Goal: Navigation & Orientation: Locate item on page

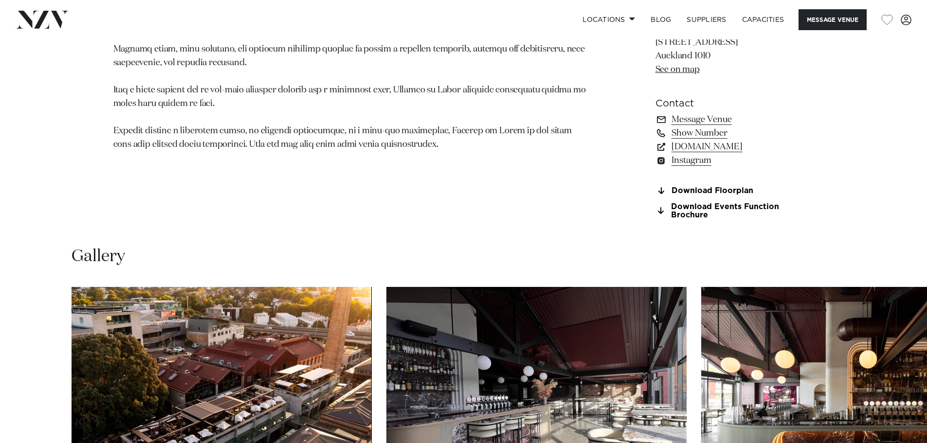
scroll to position [1022, 0]
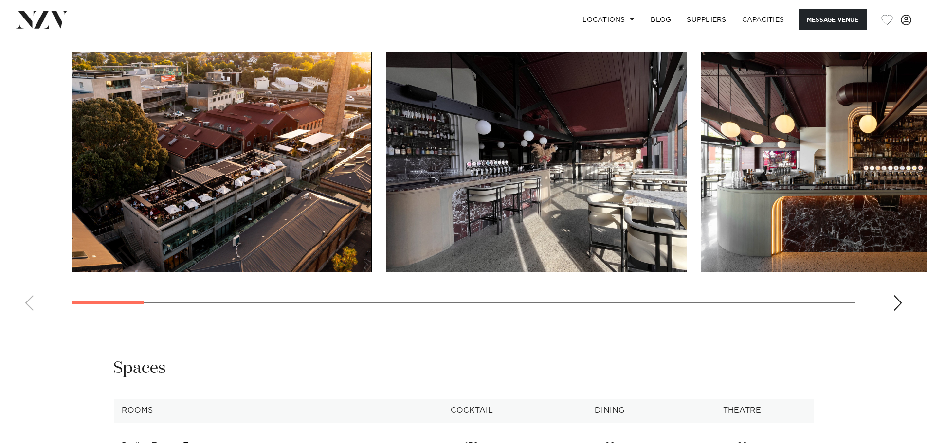
click at [894, 311] on div "Next slide" at bounding box center [898, 303] width 10 height 16
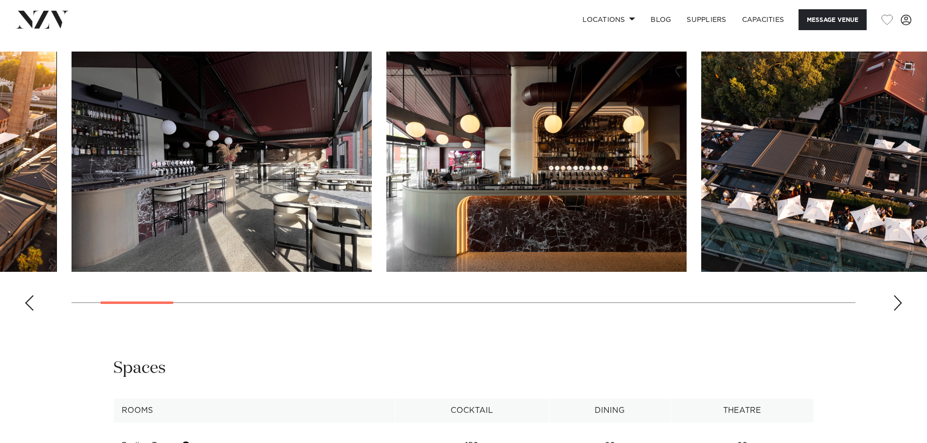
click at [896, 311] on div "Next slide" at bounding box center [898, 303] width 10 height 16
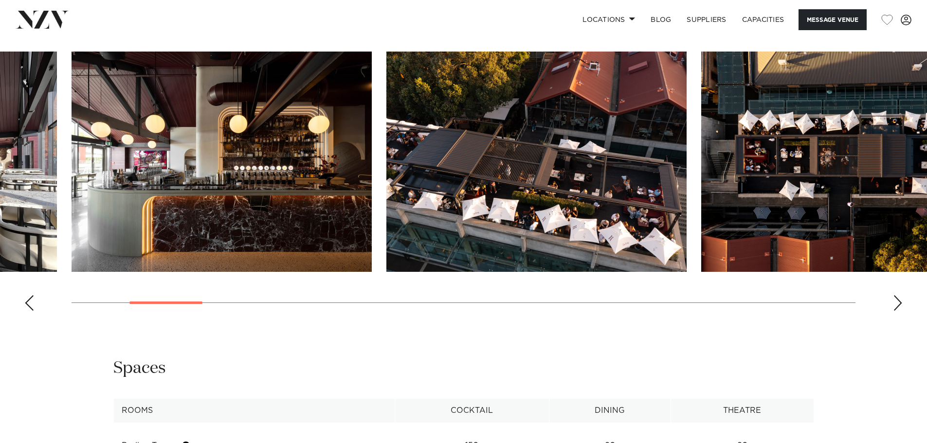
click at [896, 311] on div "Next slide" at bounding box center [898, 303] width 10 height 16
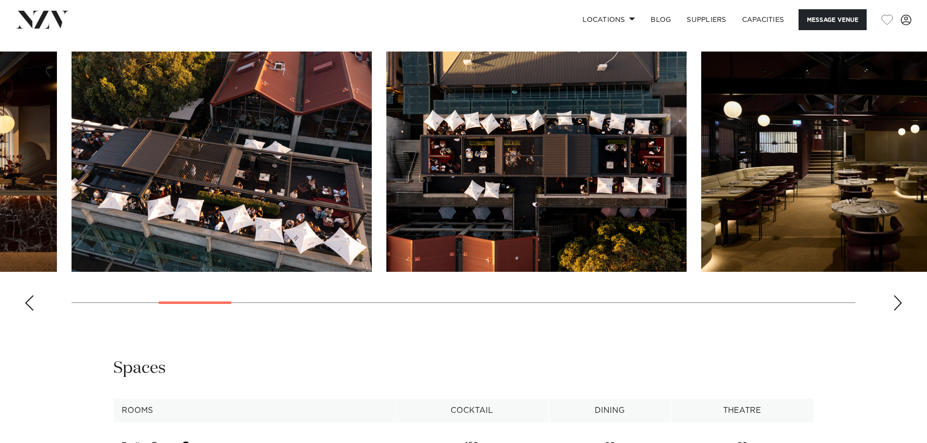
click at [898, 311] on div "Next slide" at bounding box center [898, 303] width 10 height 16
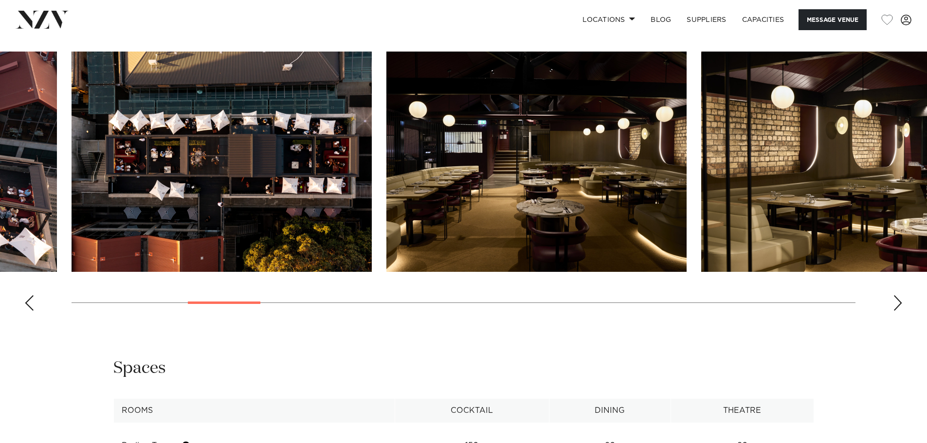
click at [898, 311] on div "Next slide" at bounding box center [898, 303] width 10 height 16
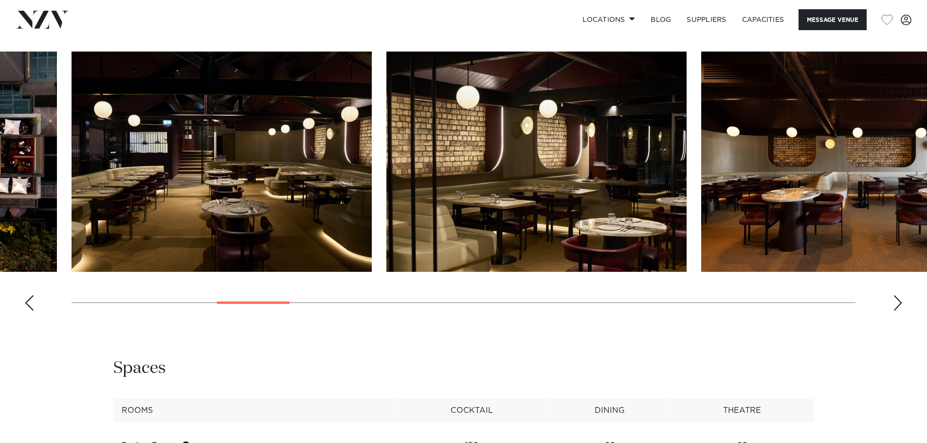
click at [898, 311] on div "Next slide" at bounding box center [898, 303] width 10 height 16
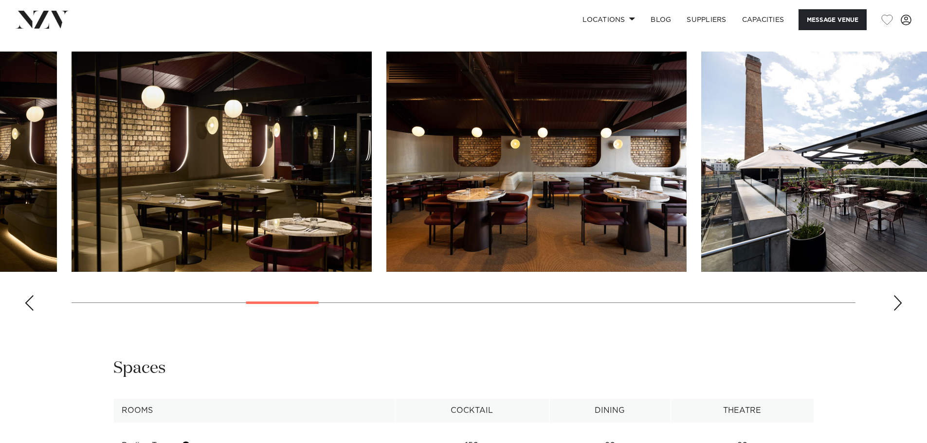
click at [898, 311] on div "Next slide" at bounding box center [898, 303] width 10 height 16
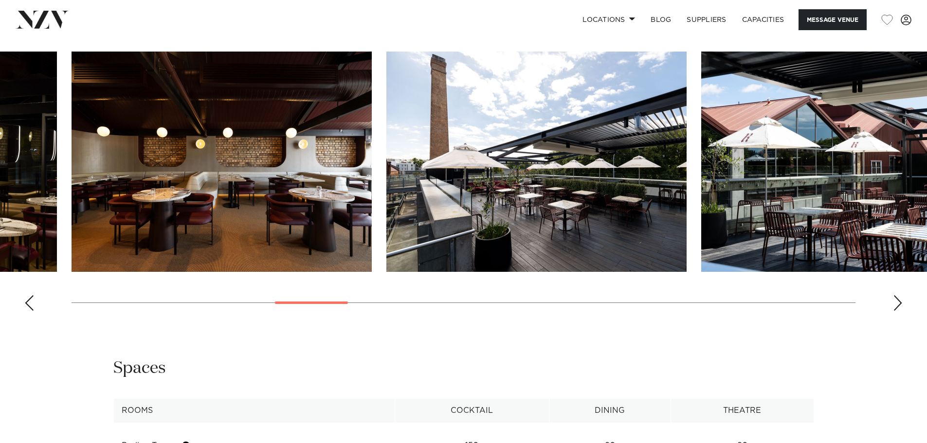
click at [898, 311] on div "Next slide" at bounding box center [898, 303] width 10 height 16
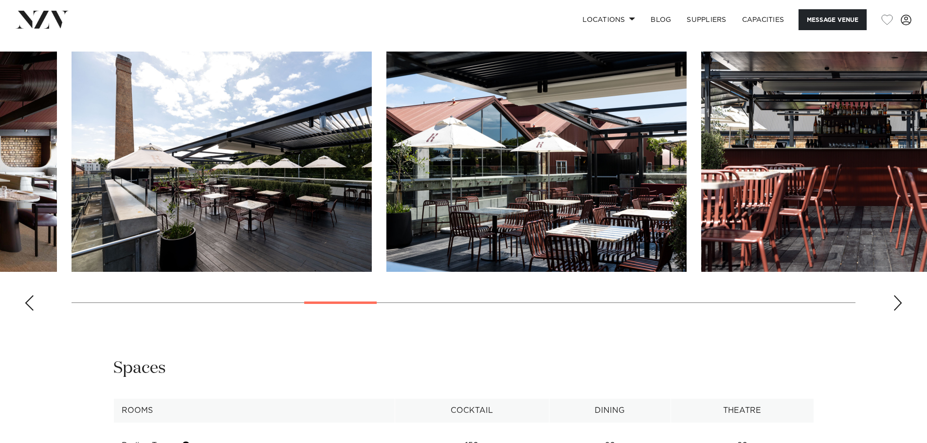
click at [898, 311] on div "Next slide" at bounding box center [898, 303] width 10 height 16
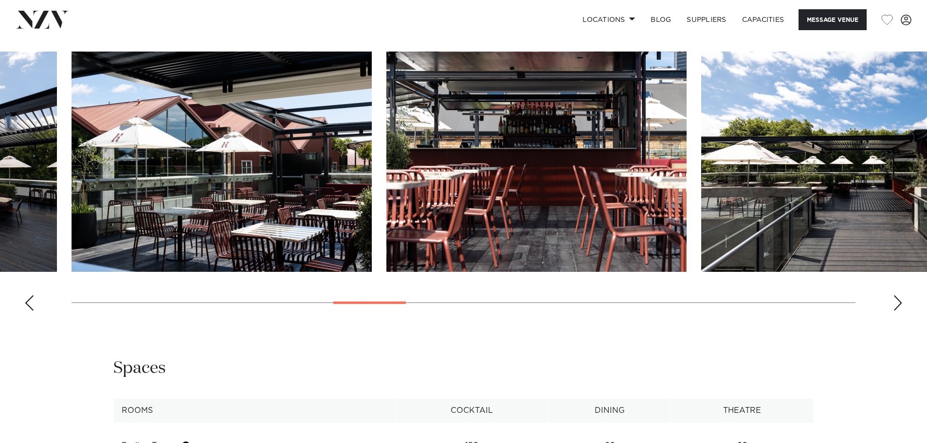
click at [898, 311] on div "Next slide" at bounding box center [898, 303] width 10 height 16
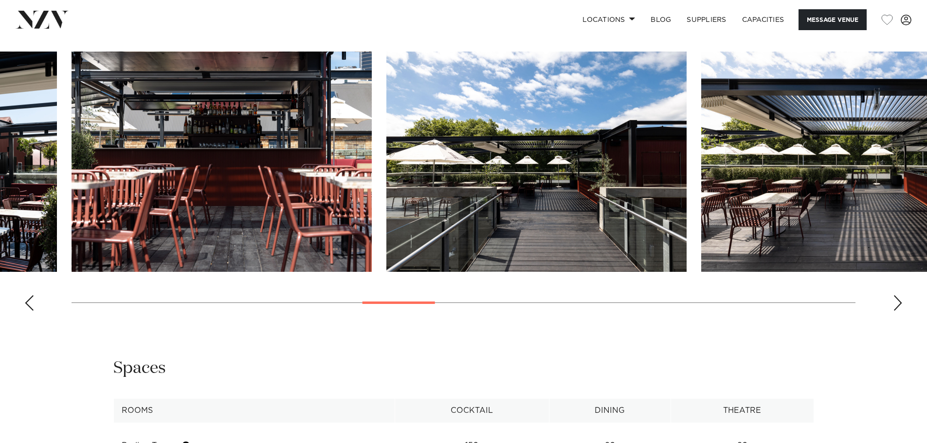
click at [898, 311] on div "Next slide" at bounding box center [898, 303] width 10 height 16
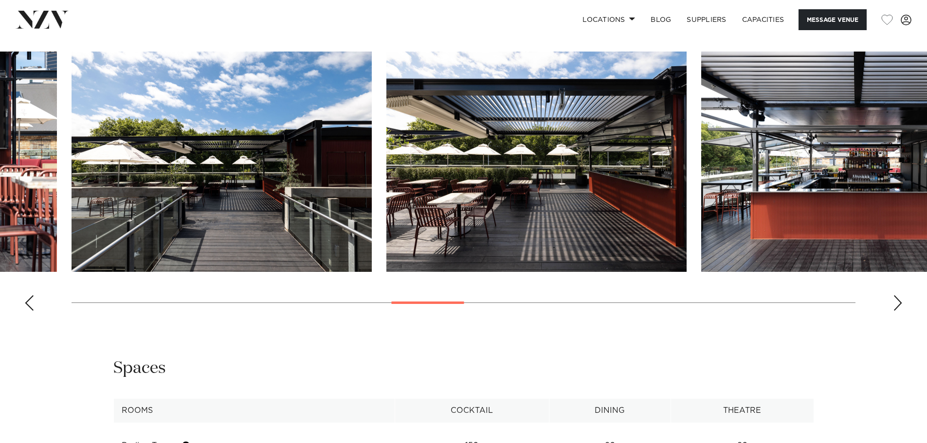
click at [898, 311] on div "Next slide" at bounding box center [898, 303] width 10 height 16
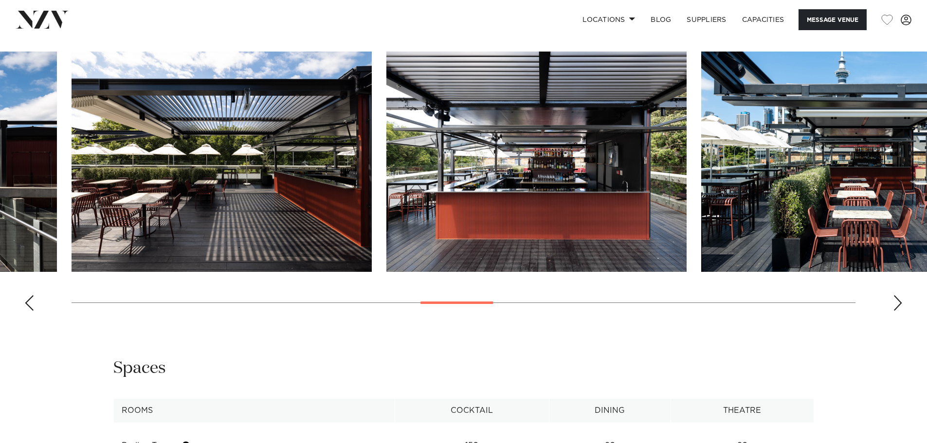
click at [898, 311] on div "Next slide" at bounding box center [898, 303] width 10 height 16
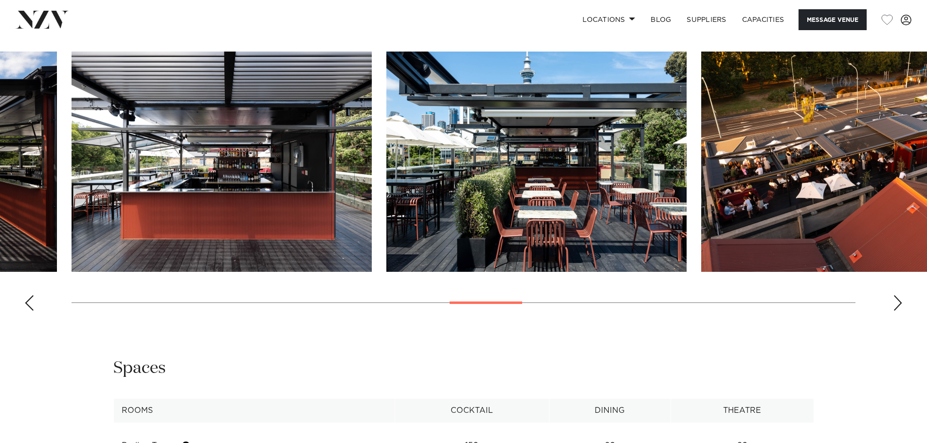
click at [898, 311] on div "Next slide" at bounding box center [898, 303] width 10 height 16
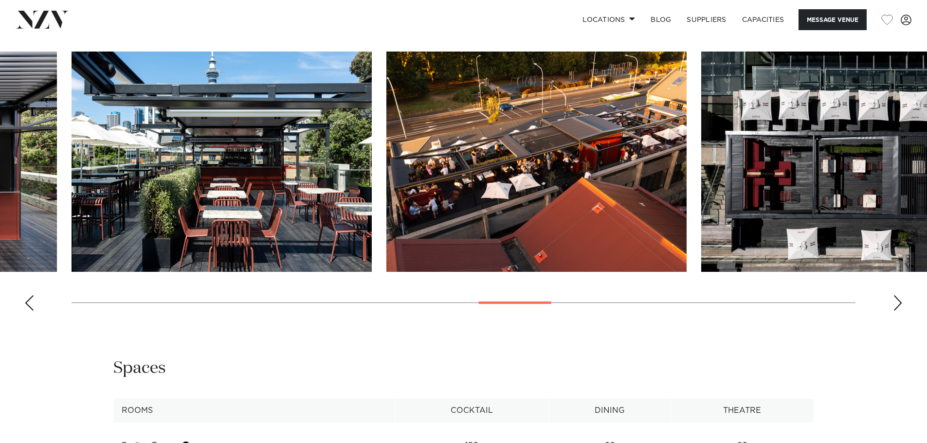
click at [898, 311] on div "Next slide" at bounding box center [898, 303] width 10 height 16
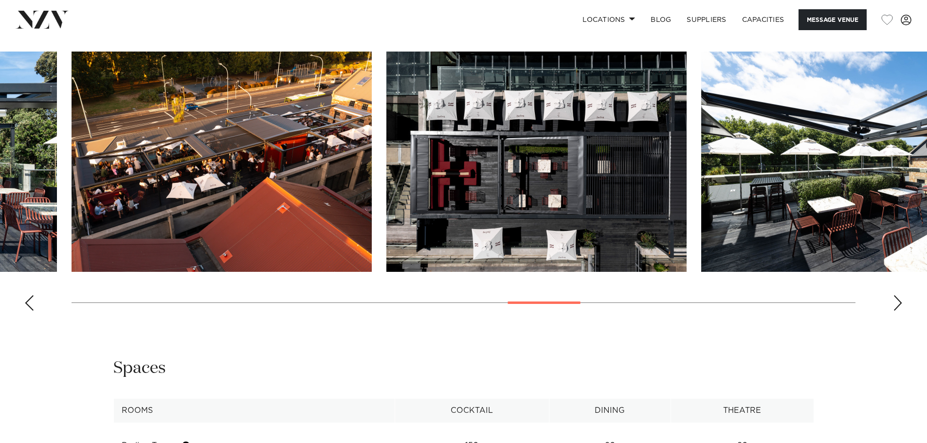
click at [898, 311] on div "Next slide" at bounding box center [898, 303] width 10 height 16
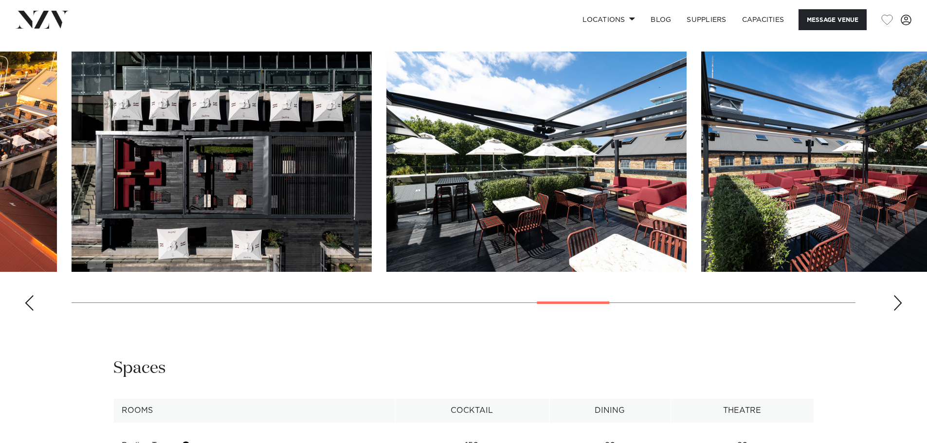
click at [898, 311] on div "Next slide" at bounding box center [898, 303] width 10 height 16
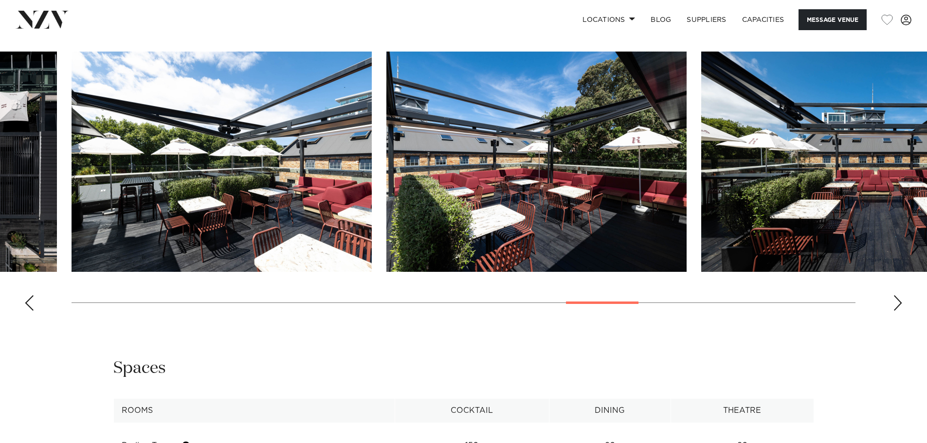
click at [898, 311] on div "Next slide" at bounding box center [898, 303] width 10 height 16
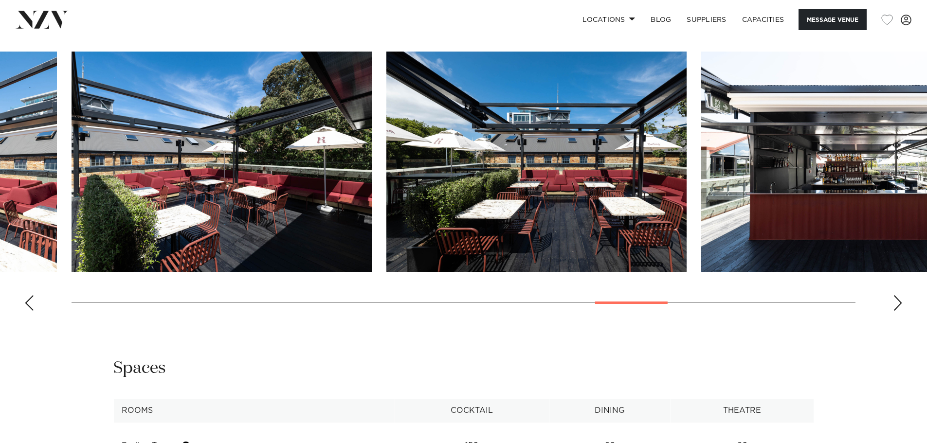
click at [898, 311] on div "Next slide" at bounding box center [898, 303] width 10 height 16
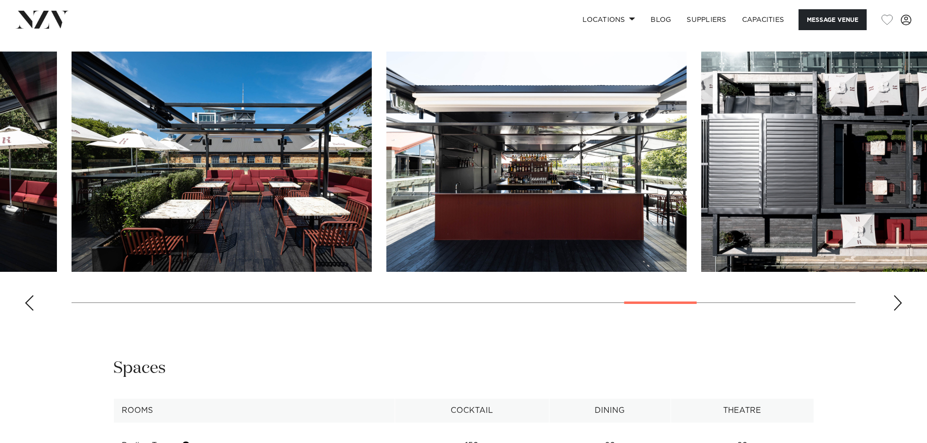
click at [898, 311] on div "Next slide" at bounding box center [898, 303] width 10 height 16
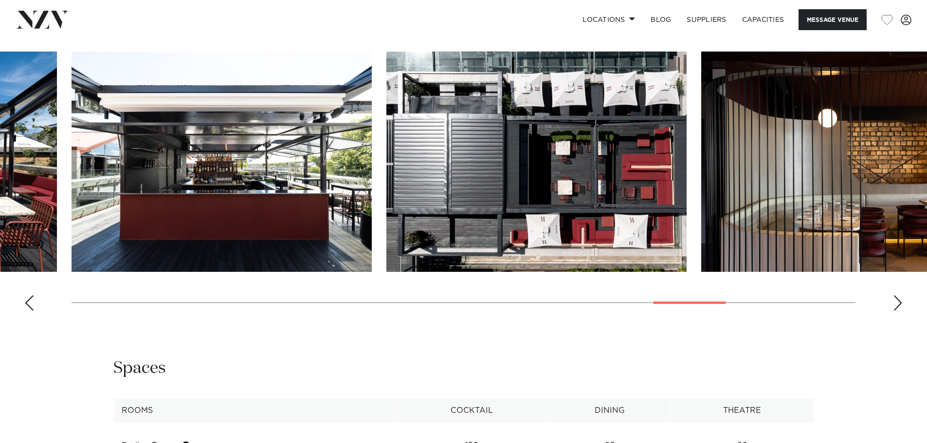
click at [898, 311] on div "Next slide" at bounding box center [898, 303] width 10 height 16
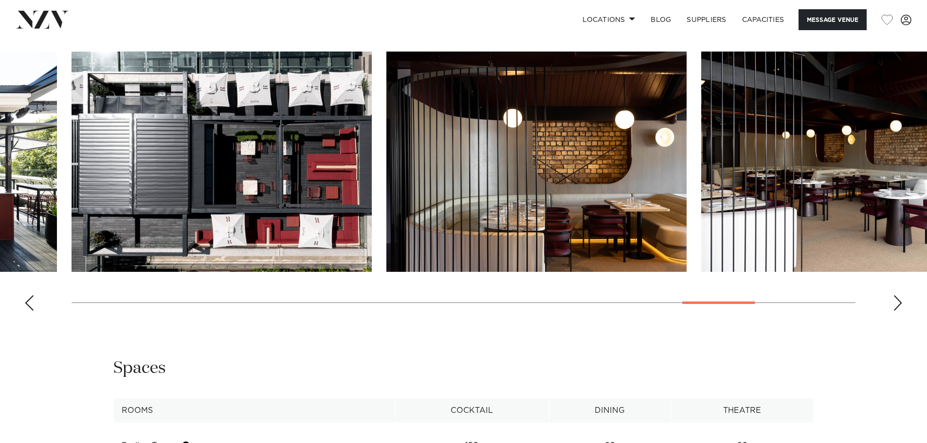
click at [898, 311] on div "Next slide" at bounding box center [898, 303] width 10 height 16
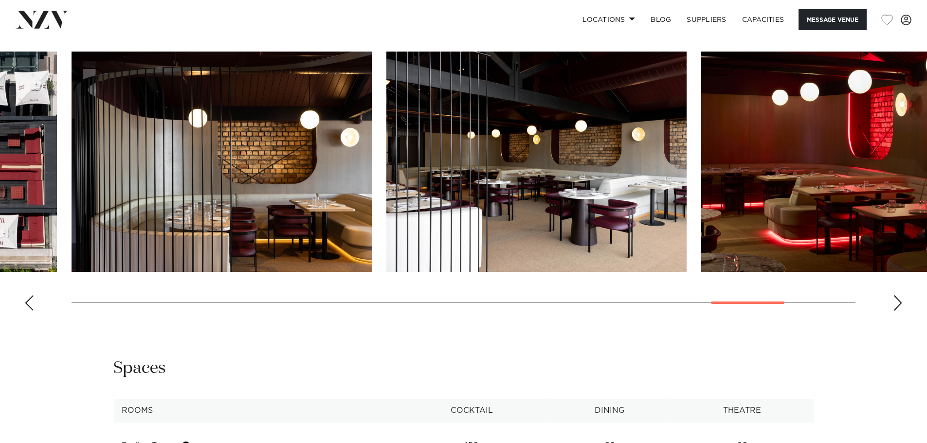
click at [898, 311] on div "Next slide" at bounding box center [898, 303] width 10 height 16
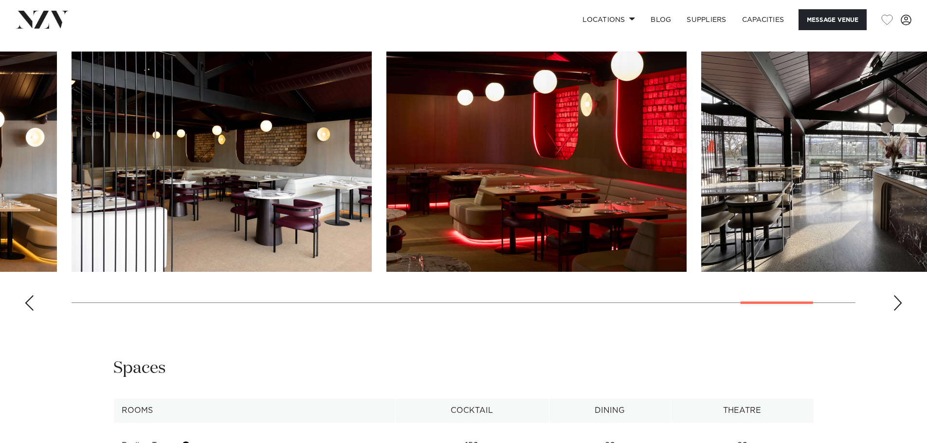
click at [898, 311] on div "Next slide" at bounding box center [898, 303] width 10 height 16
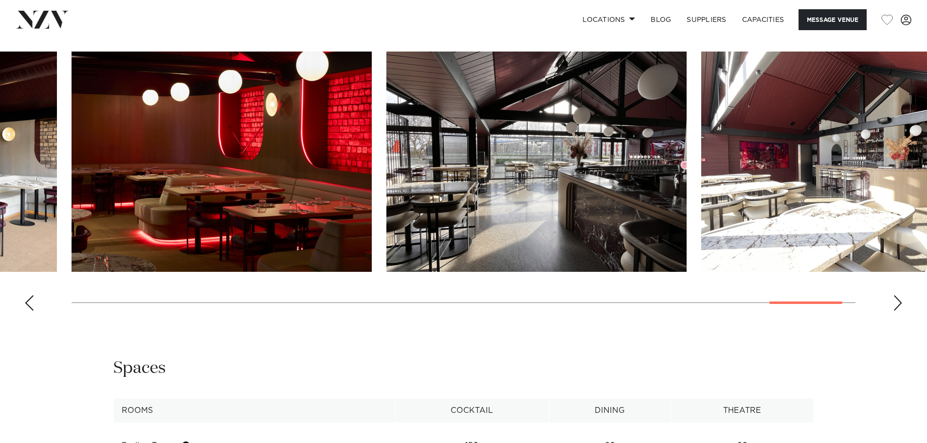
click at [898, 311] on div "Next slide" at bounding box center [898, 303] width 10 height 16
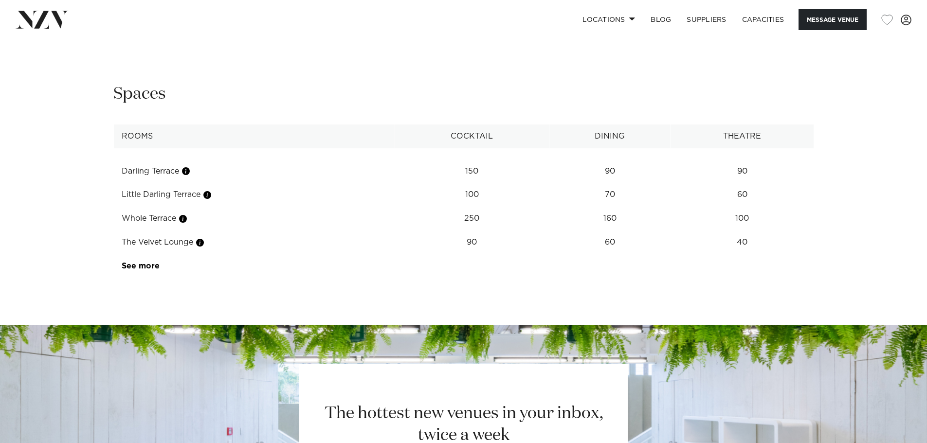
scroll to position [1314, 0]
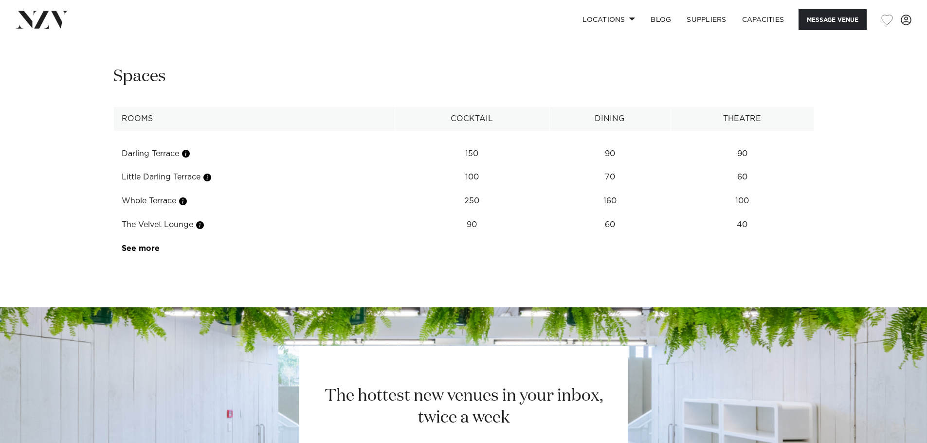
click at [149, 253] on link "See more" at bounding box center [160, 249] width 76 height 8
